Goal: Communication & Community: Answer question/provide support

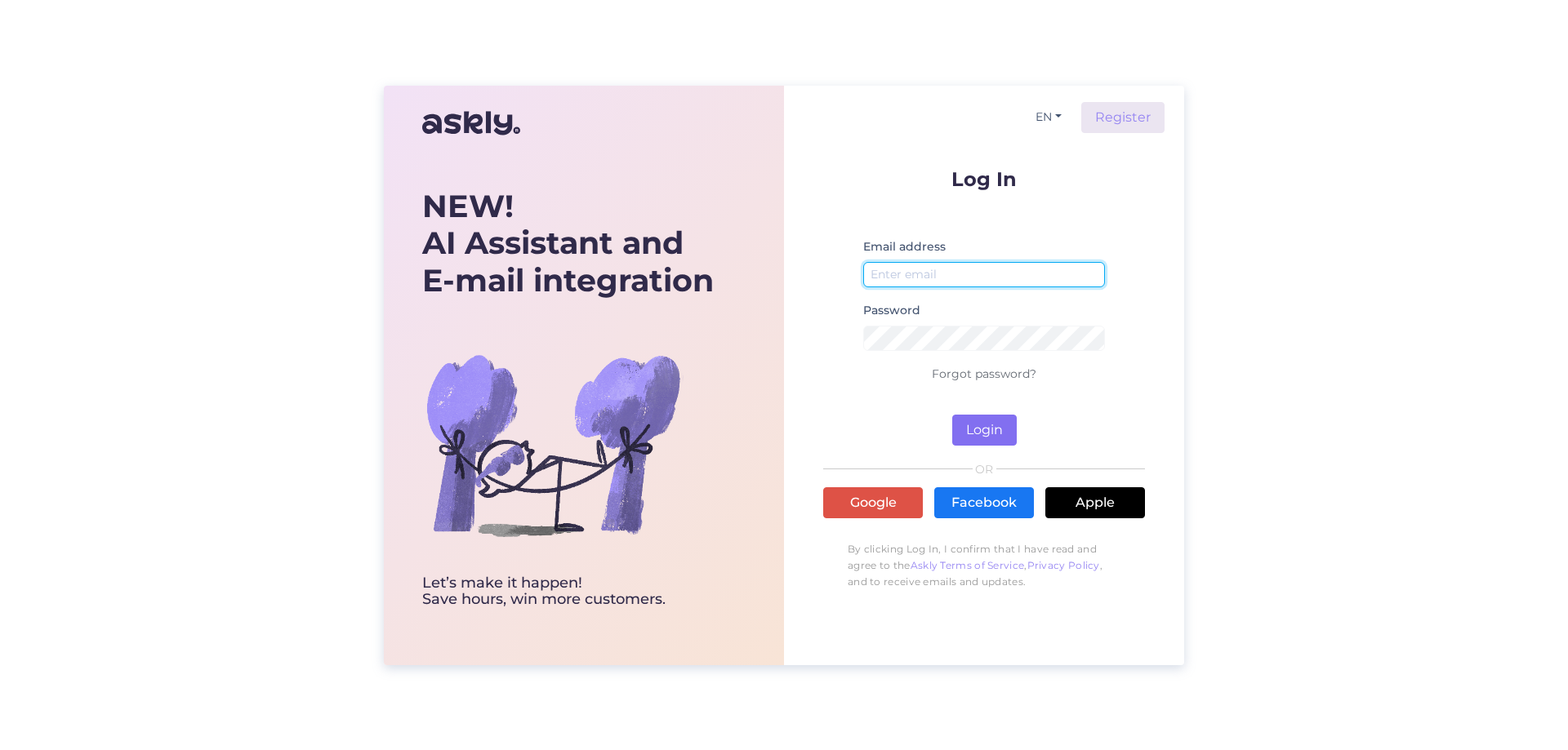
type input "[EMAIL_ADDRESS][DOMAIN_NAME]"
click at [972, 434] on button "Login" at bounding box center [985, 430] width 65 height 31
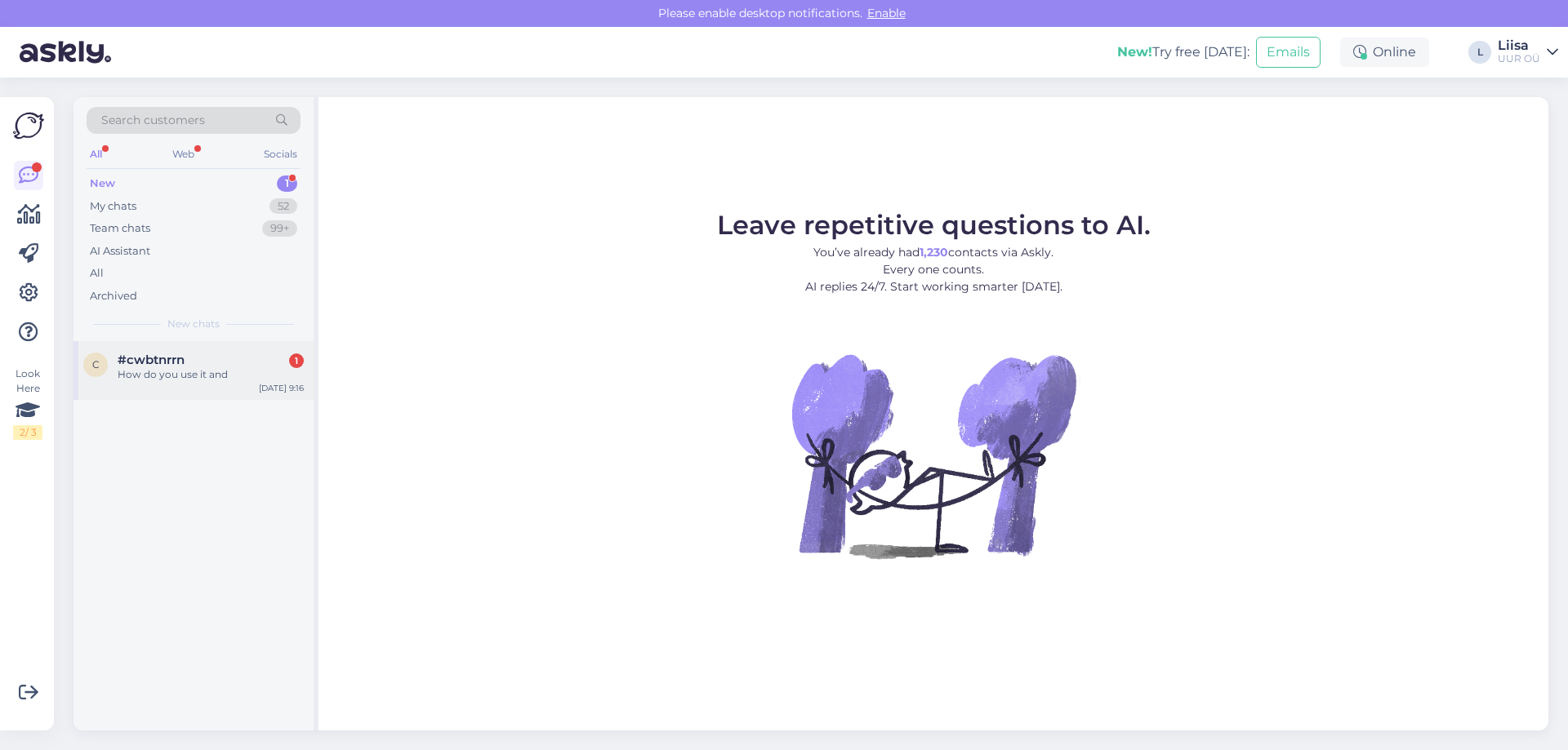
click at [203, 369] on div "How do you use it and" at bounding box center [210, 375] width 187 height 14
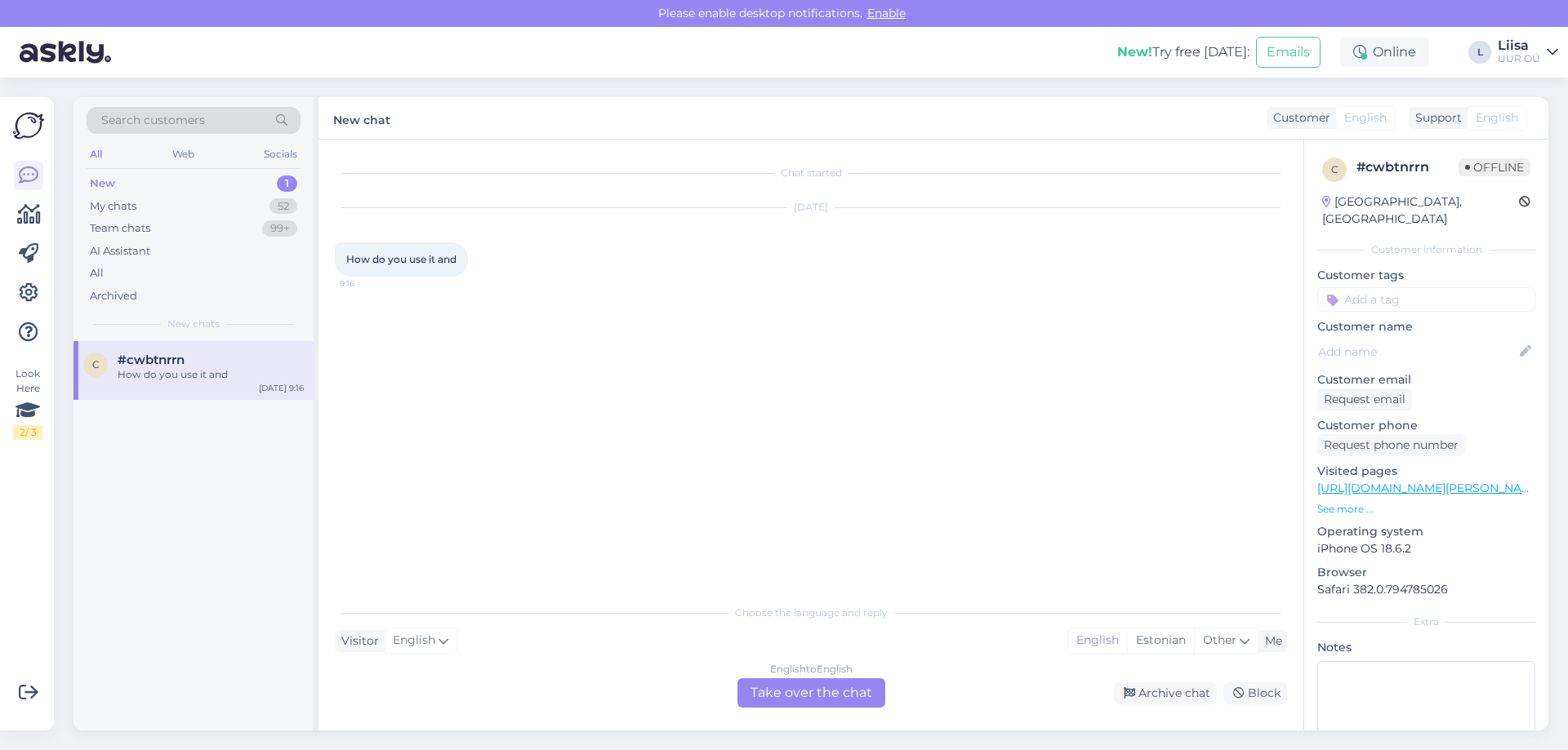
click at [807, 698] on div "English to English Take over the chat" at bounding box center [812, 693] width 148 height 30
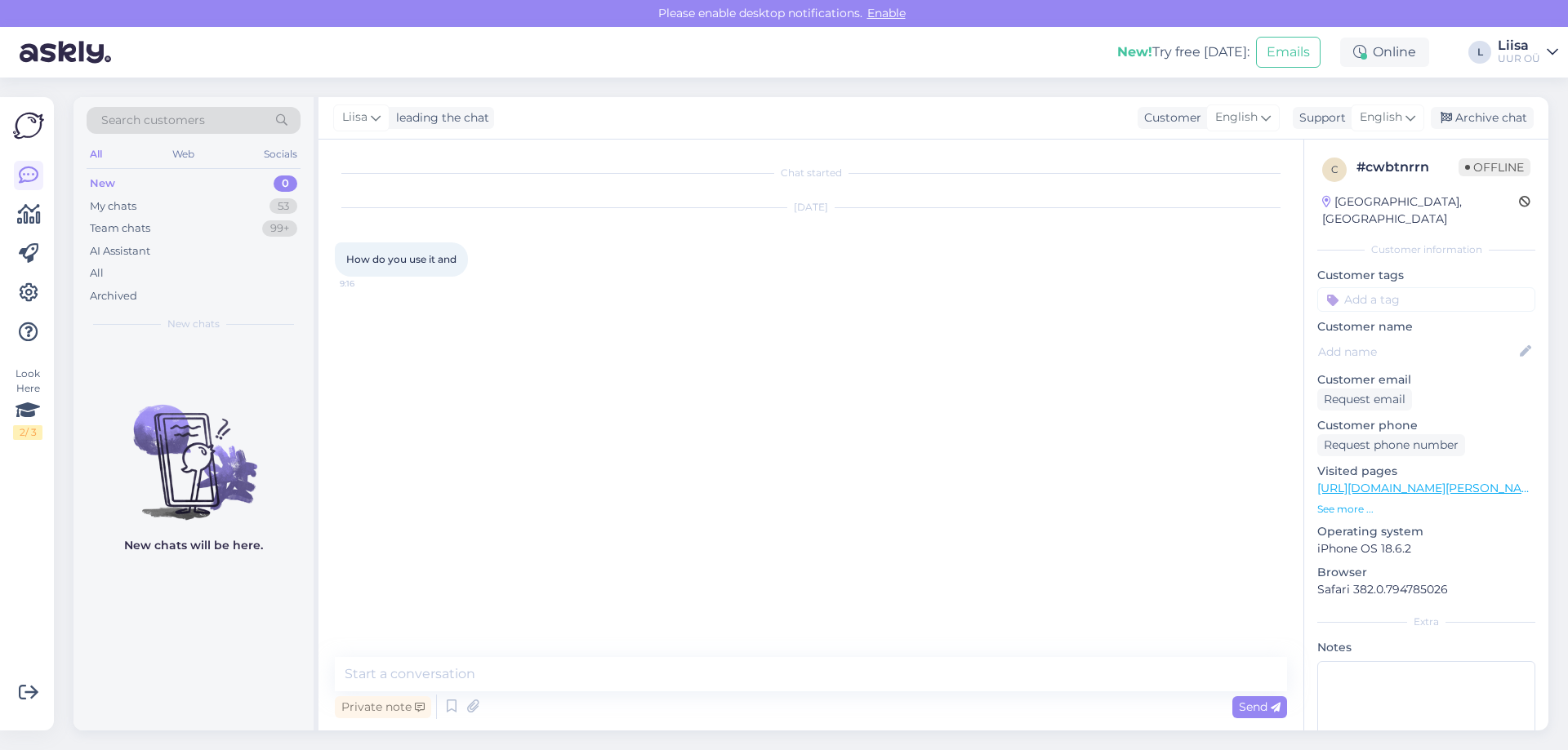
click at [664, 656] on div "Chat started [DATE] How do you use it and 9:16 Private note Send" at bounding box center [811, 435] width 985 height 591
click at [575, 668] on textarea at bounding box center [811, 674] width 952 height 34
type textarea "Hello, what do you want to use? :)"
click at [122, 210] on div "My chats" at bounding box center [113, 206] width 47 height 16
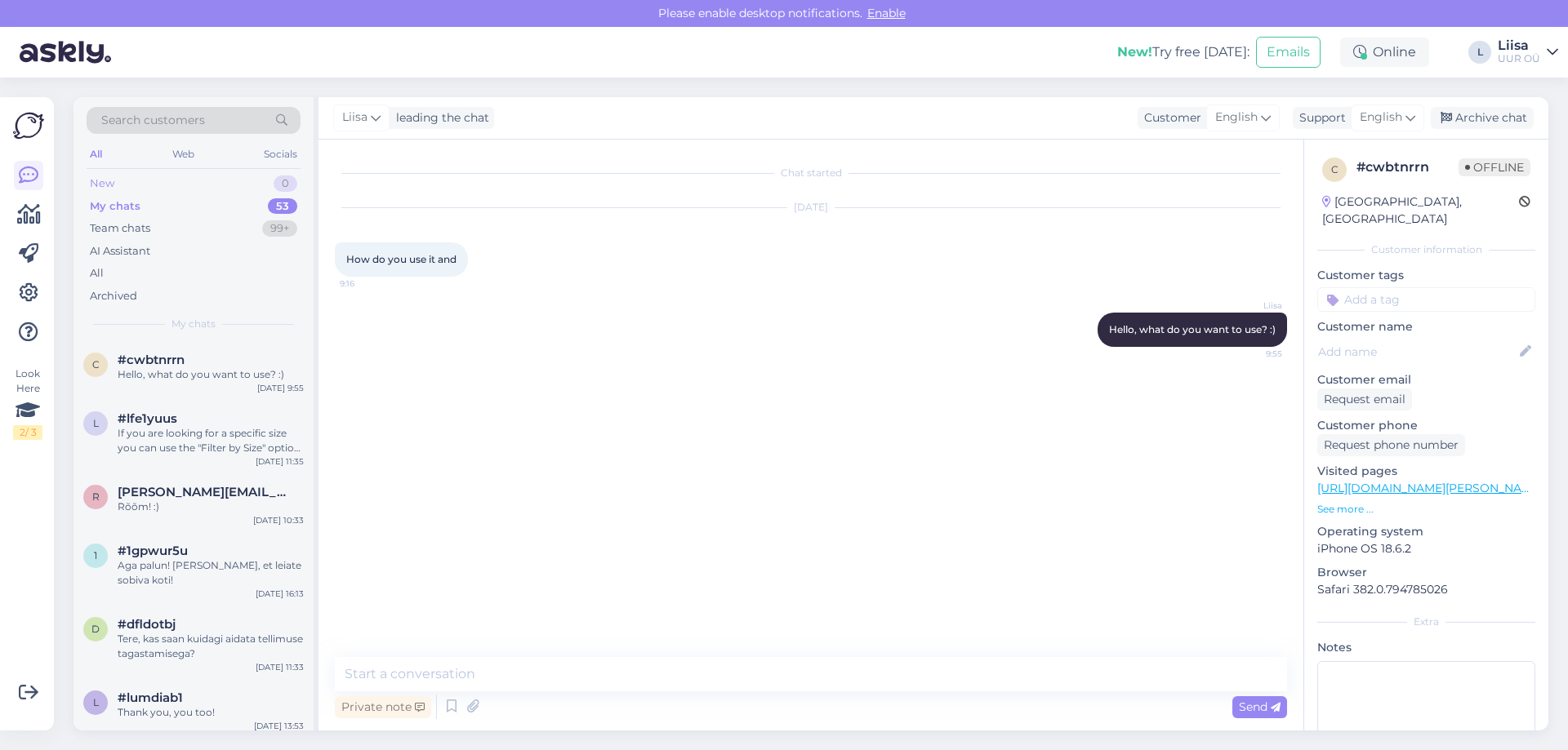
click at [129, 187] on div "New 0" at bounding box center [193, 183] width 214 height 23
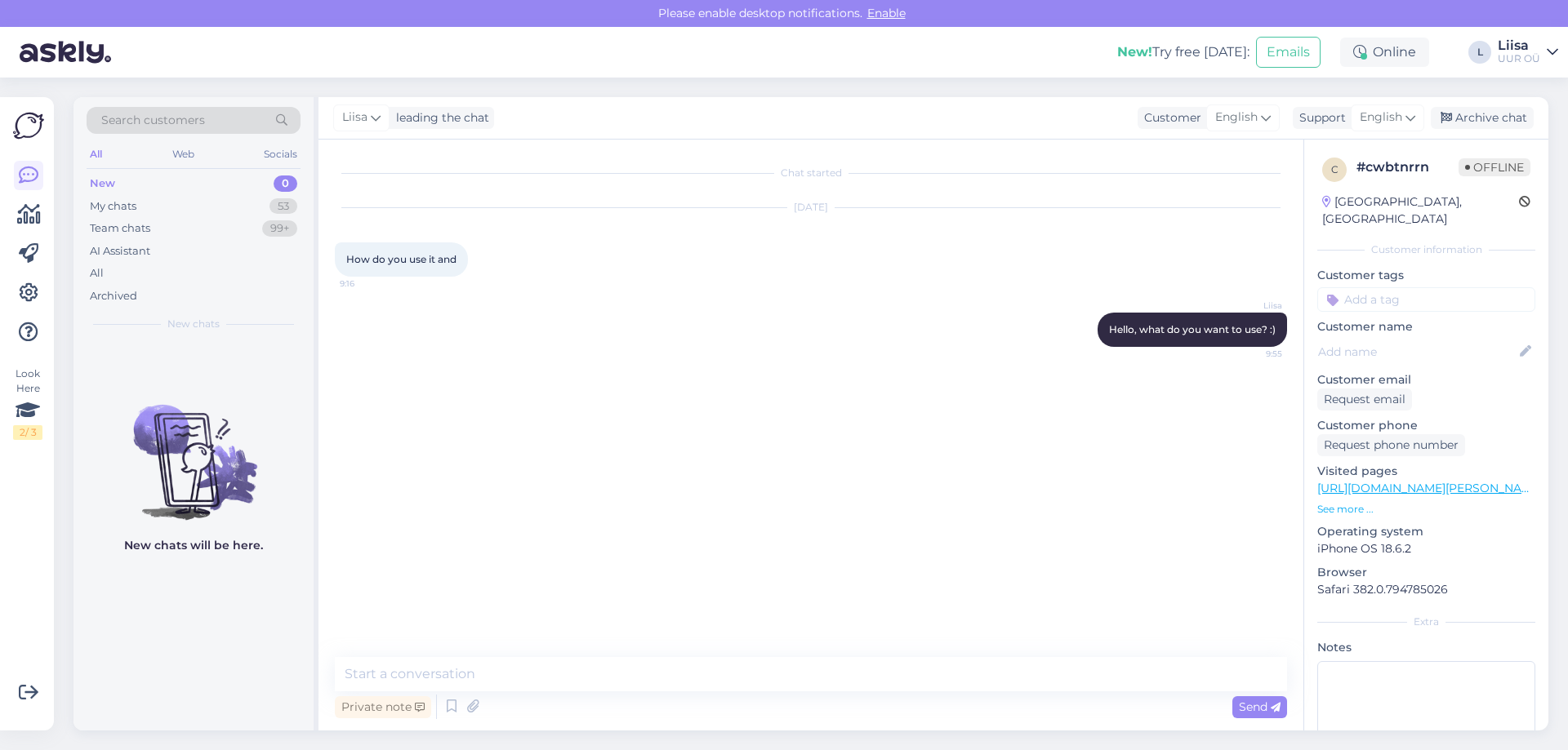
click at [553, 342] on div "[PERSON_NAME] Hello, what do you want to use? :) 9:55" at bounding box center [811, 329] width 952 height 70
click at [175, 200] on div "My chats 53" at bounding box center [193, 206] width 214 height 23
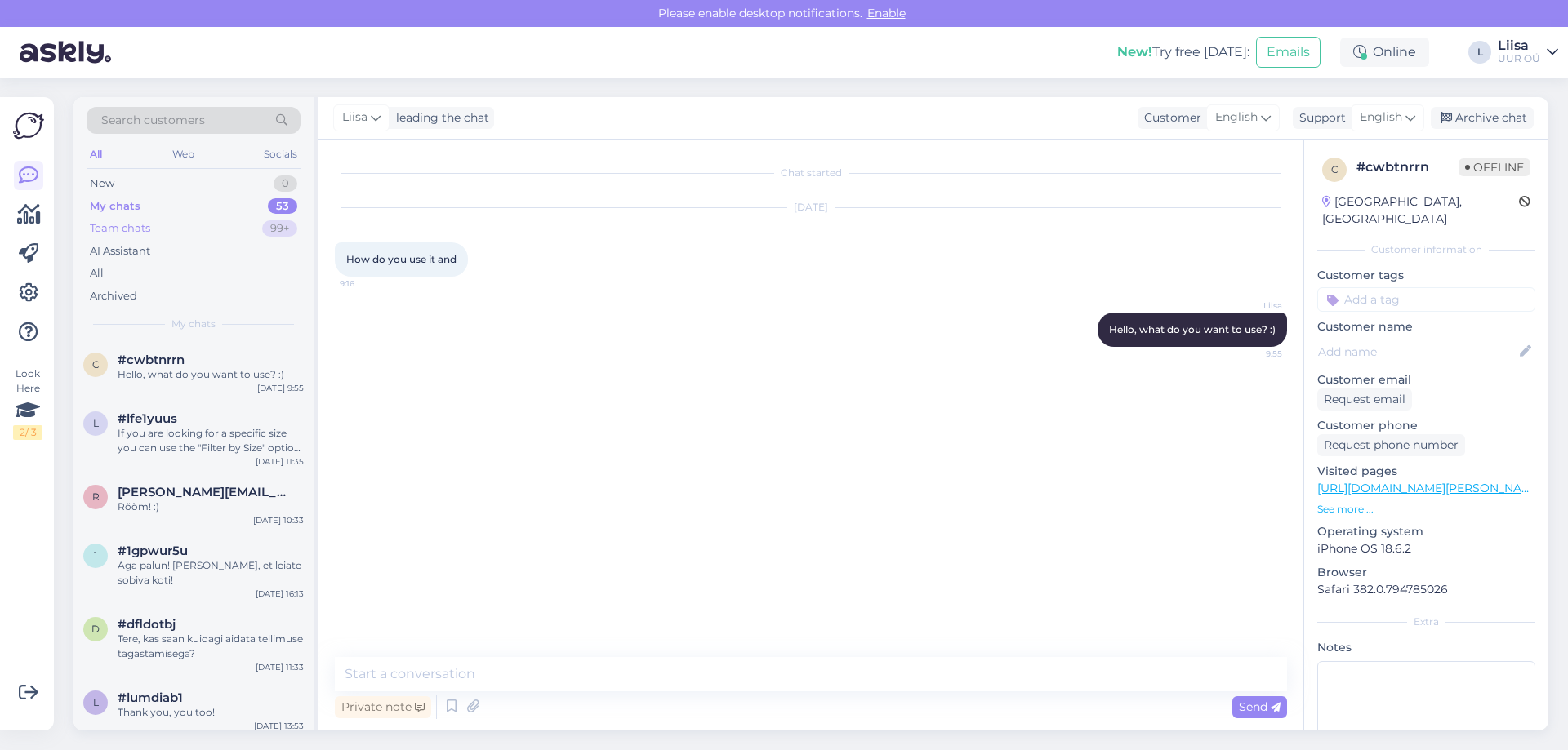
click at [155, 232] on div "Team chats 99+" at bounding box center [193, 228] width 214 height 23
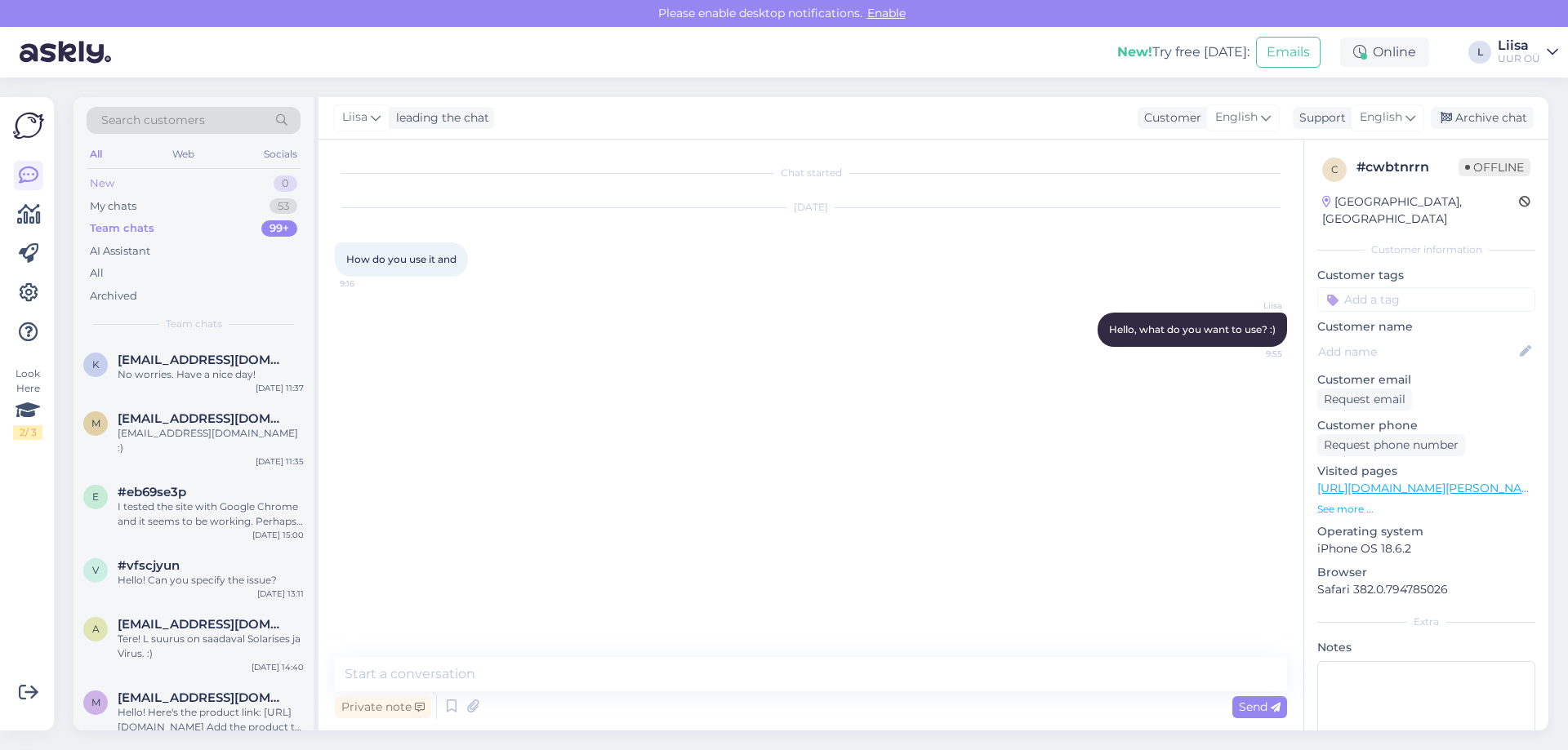
click at [127, 175] on div "New 0" at bounding box center [193, 183] width 214 height 23
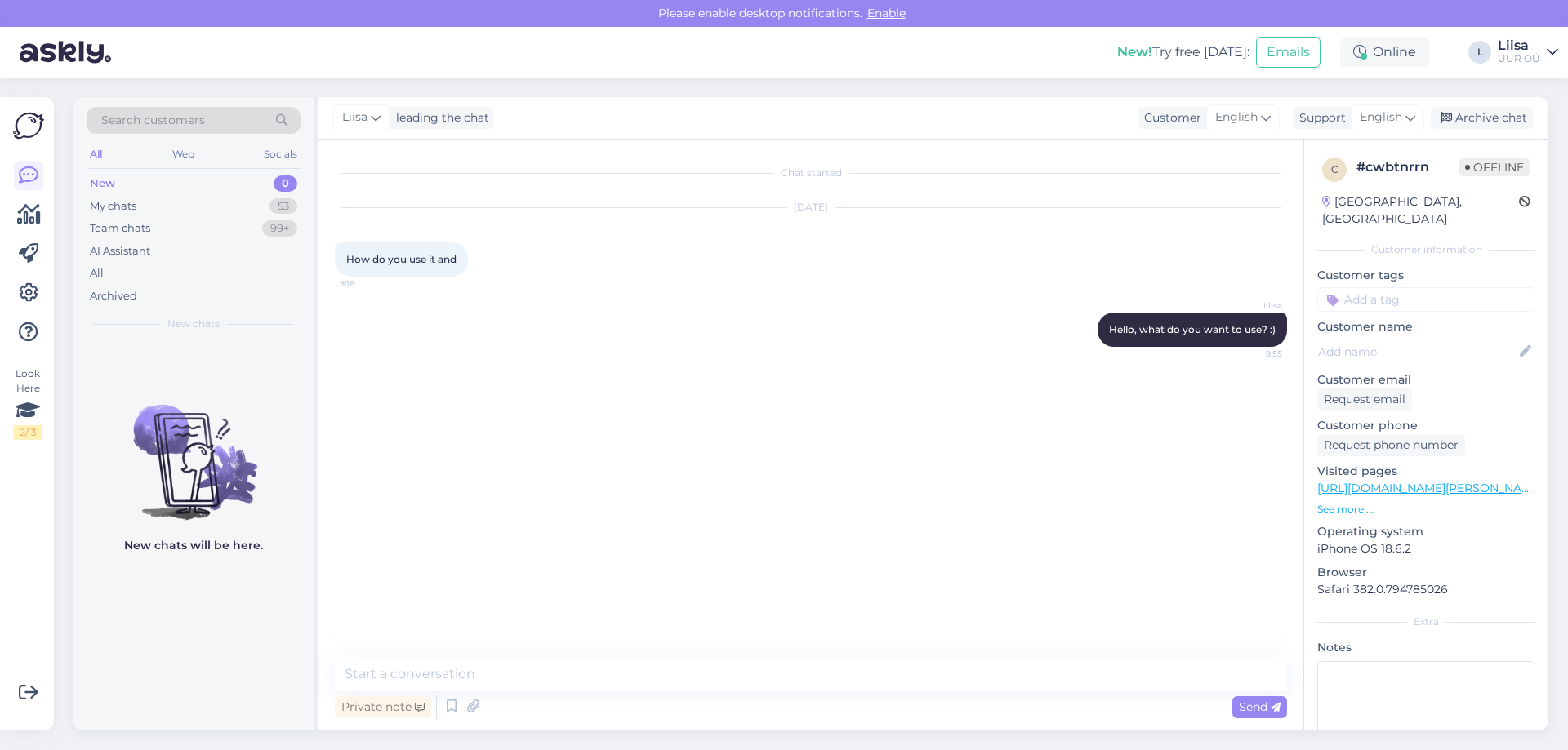
click at [580, 387] on div "Chat started [DATE] How do you use it and 9:16 Liisa Hello, what do you want to…" at bounding box center [818, 399] width 968 height 487
click at [141, 219] on div "Team chats 99+" at bounding box center [193, 228] width 214 height 23
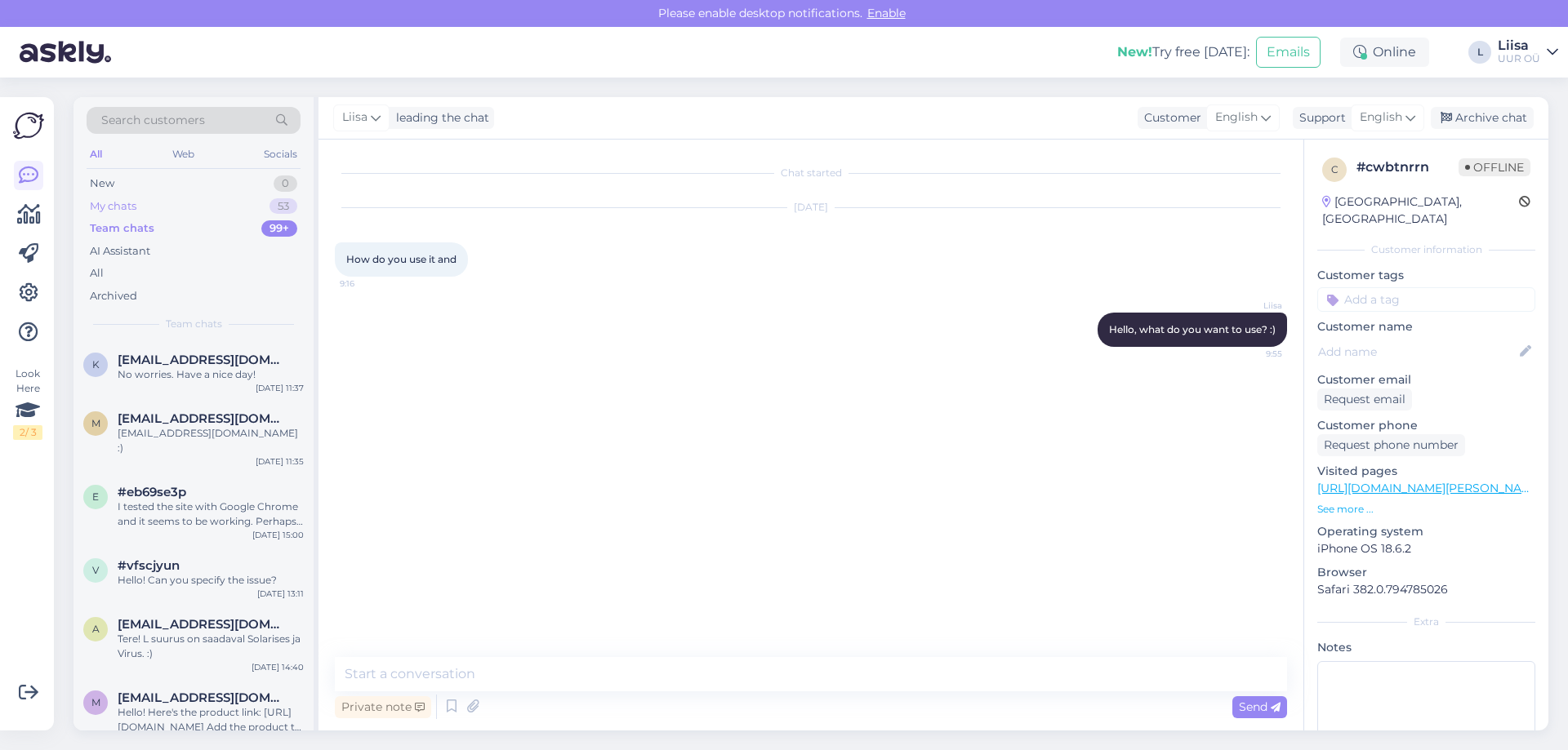
click at [142, 208] on div "My chats 53" at bounding box center [193, 206] width 214 height 23
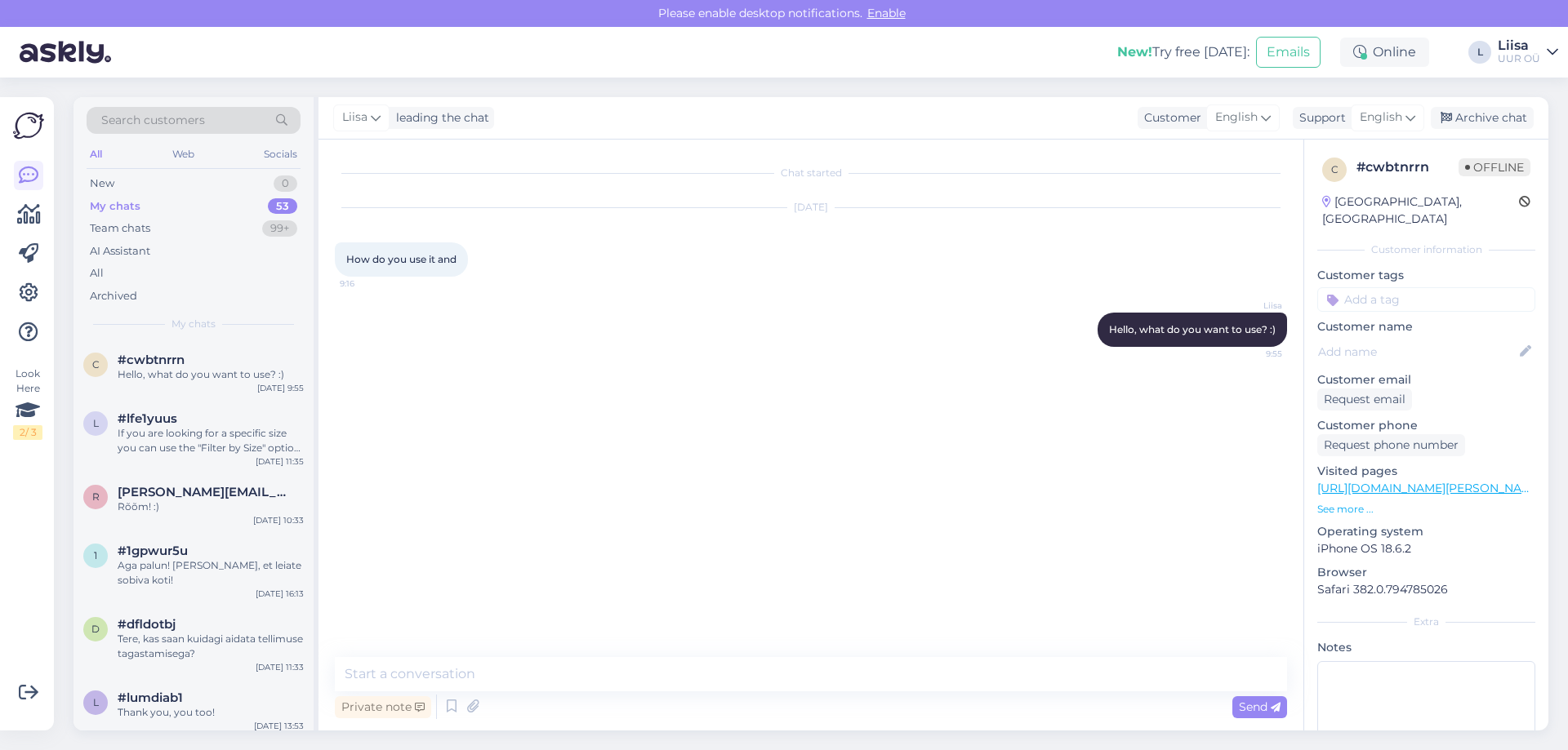
click at [1469, 481] on link "[URL][DOMAIN_NAME][PERSON_NAME]" at bounding box center [1430, 488] width 226 height 14
